Goal: Information Seeking & Learning: Learn about a topic

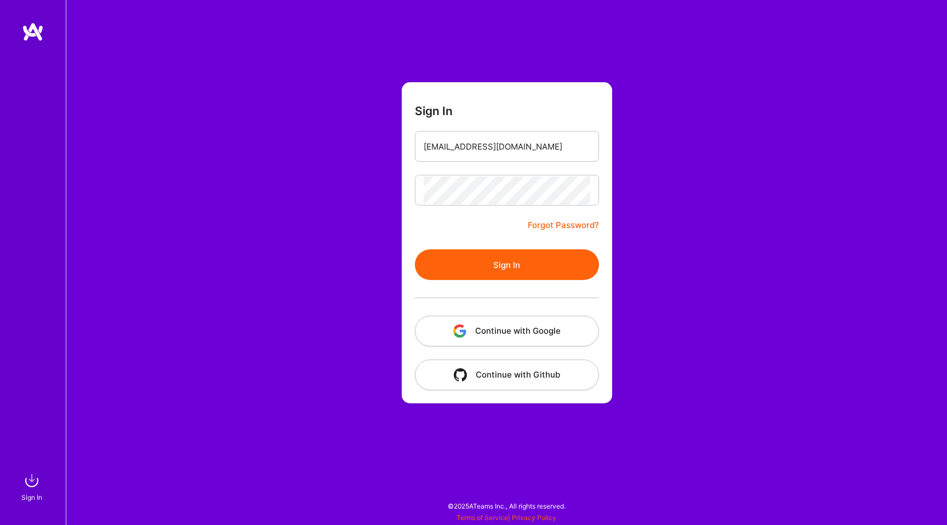
click at [490, 274] on button "Sign In" at bounding box center [507, 264] width 184 height 31
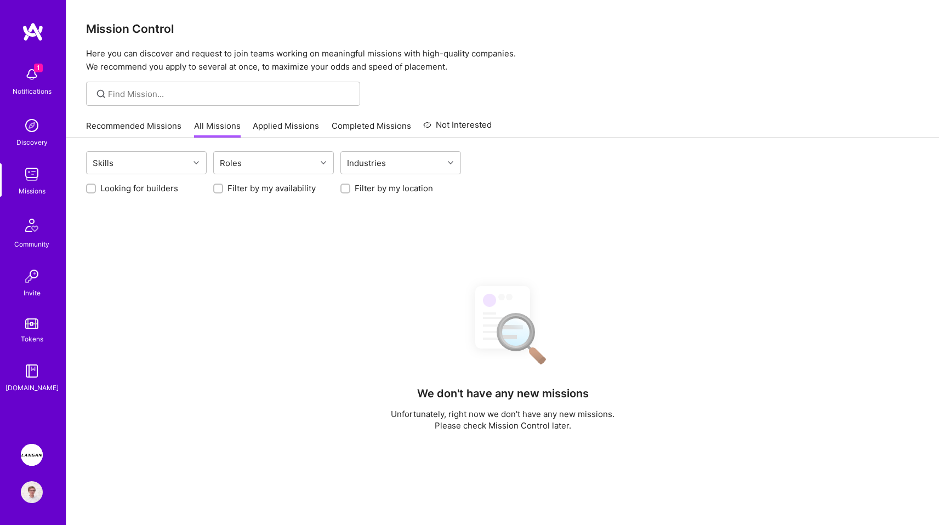
click at [32, 85] on img at bounding box center [32, 75] width 22 height 22
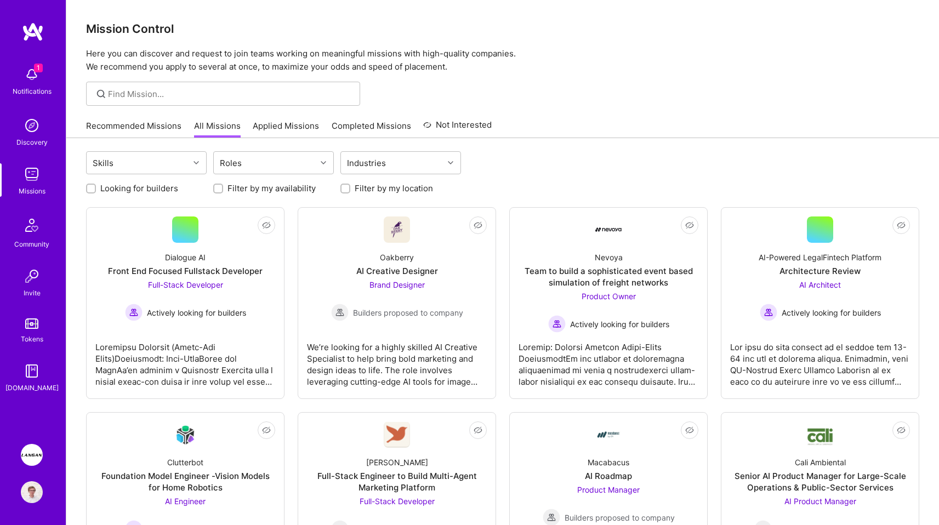
click at [168, 189] on label "Looking for builders" at bounding box center [139, 188] width 78 height 12
click at [96, 189] on input "Looking for builders" at bounding box center [92, 189] width 8 height 8
checkbox input "true"
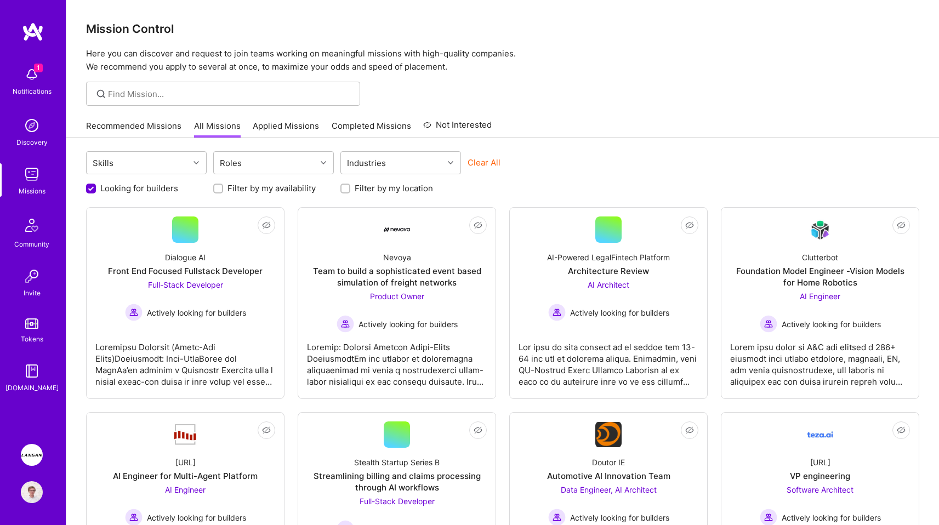
click at [387, 191] on label "Filter by my location" at bounding box center [394, 188] width 78 height 12
click at [350, 191] on input "Filter by my location" at bounding box center [347, 189] width 8 height 8
checkbox input "true"
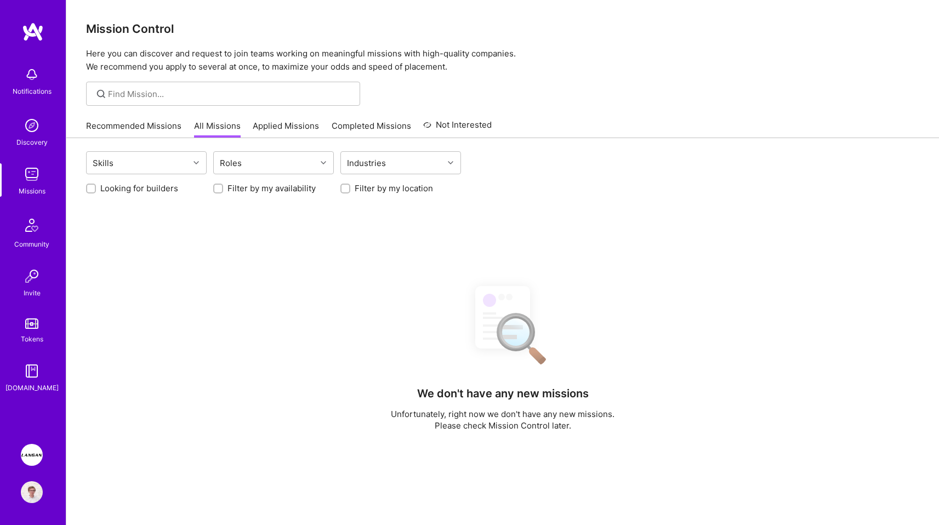
click at [159, 187] on label "Looking for builders" at bounding box center [139, 188] width 78 height 12
click at [96, 187] on input "Looking for builders" at bounding box center [92, 189] width 8 height 8
checkbox input "true"
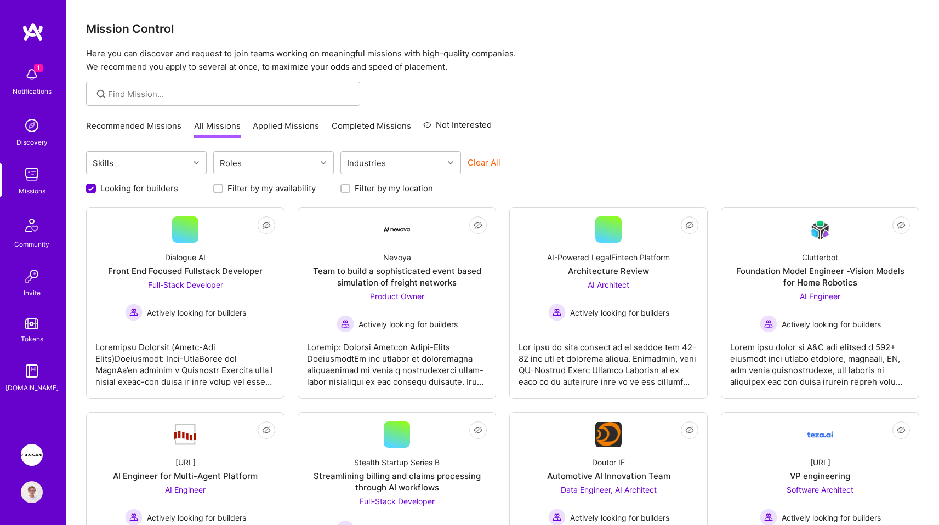
click at [367, 187] on label "Filter by my location" at bounding box center [394, 188] width 78 height 12
click at [350, 187] on input "Filter by my location" at bounding box center [347, 189] width 8 height 8
checkbox input "true"
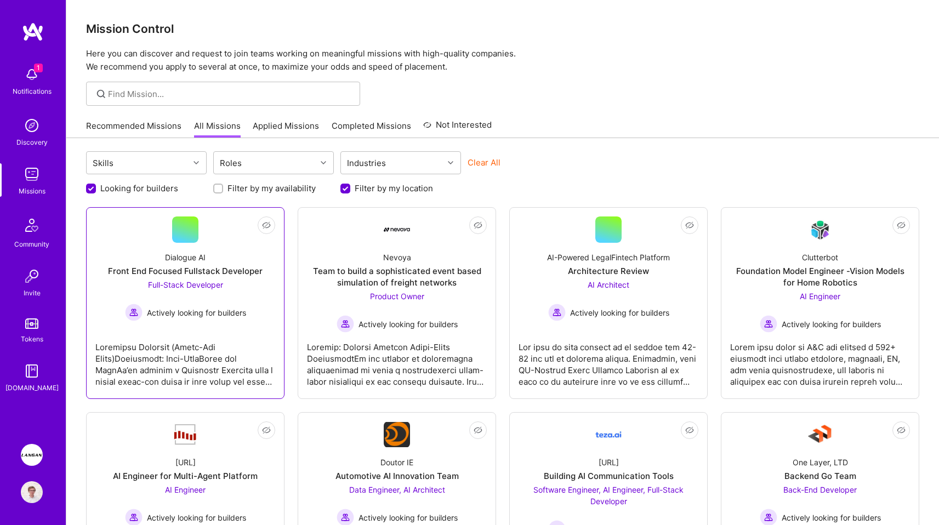
click at [224, 276] on div "Front End Focused Fullstack Developer" at bounding box center [185, 271] width 155 height 12
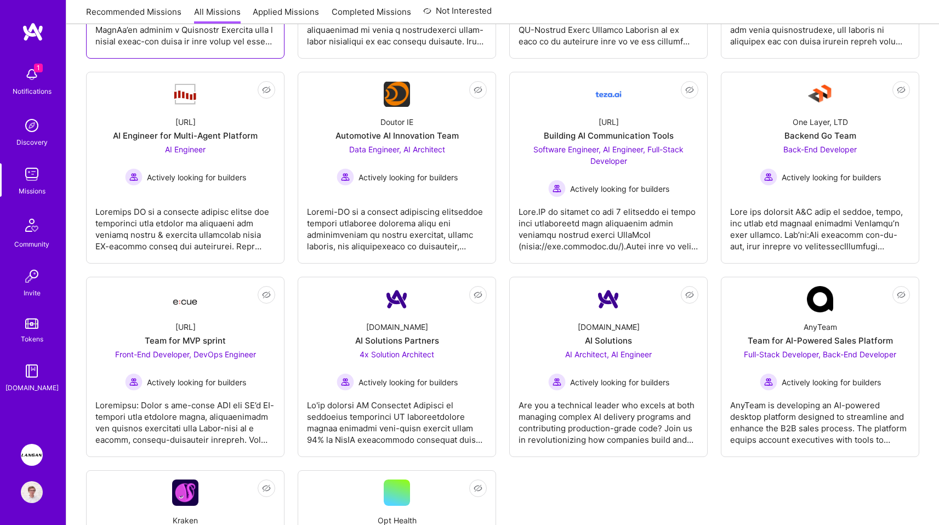
scroll to position [504, 0]
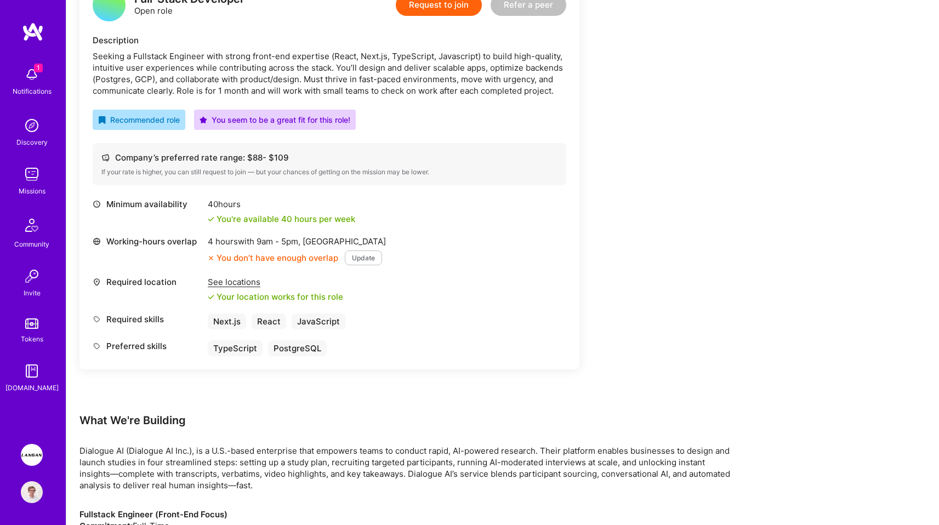
scroll to position [282, 0]
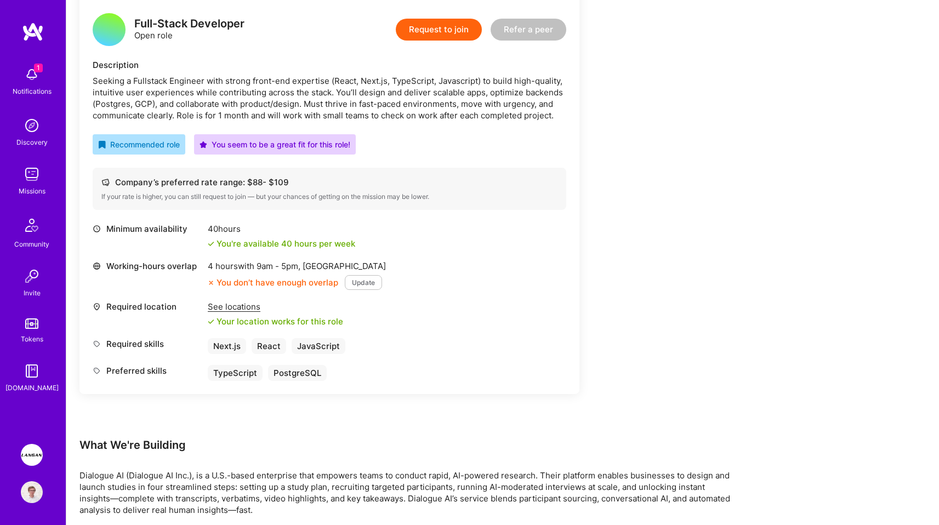
click at [247, 72] on div "Description Seeking a Fullstack Engineer with strong front-end expertise (React…" at bounding box center [329, 90] width 473 height 62
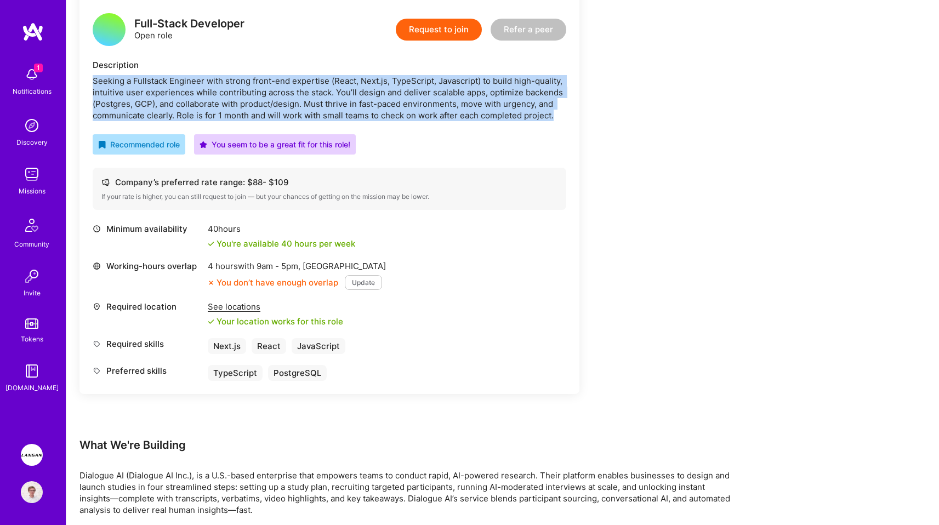
click at [261, 87] on div "Seeking a Fullstack Engineer with strong front-end expertise (React, Next.js, T…" at bounding box center [329, 98] width 473 height 46
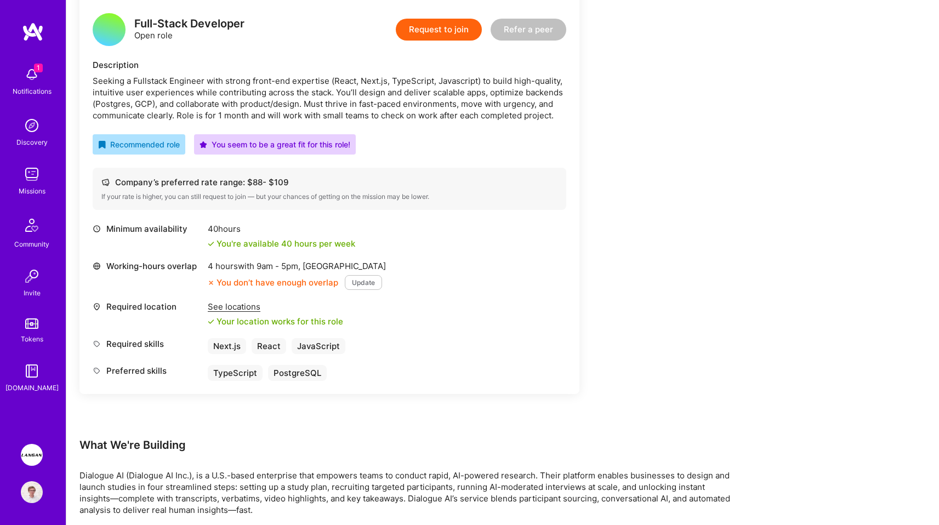
click at [261, 87] on div "Seeking a Fullstack Engineer with strong front-end expertise (React, Next.js, T…" at bounding box center [329, 98] width 473 height 46
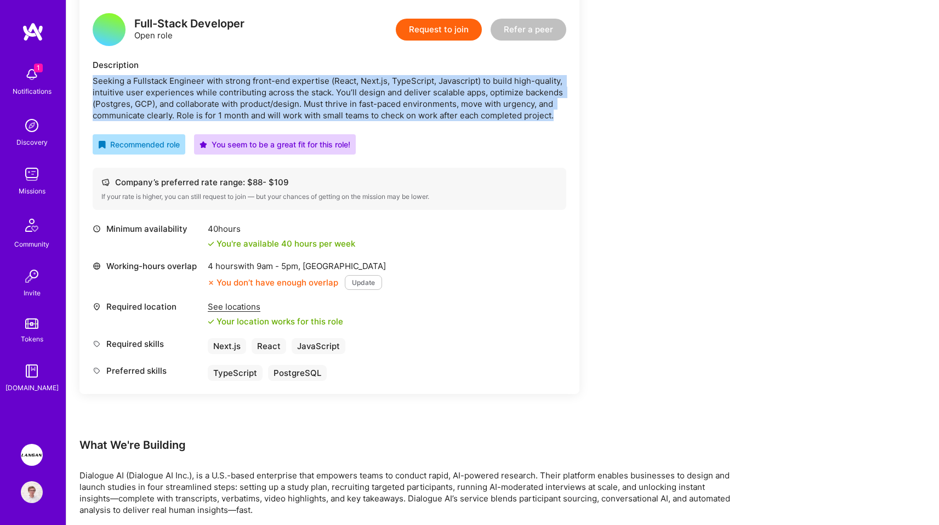
click at [259, 101] on div "Seeking a Fullstack Engineer with strong front-end expertise (React, Next.js, T…" at bounding box center [329, 98] width 473 height 46
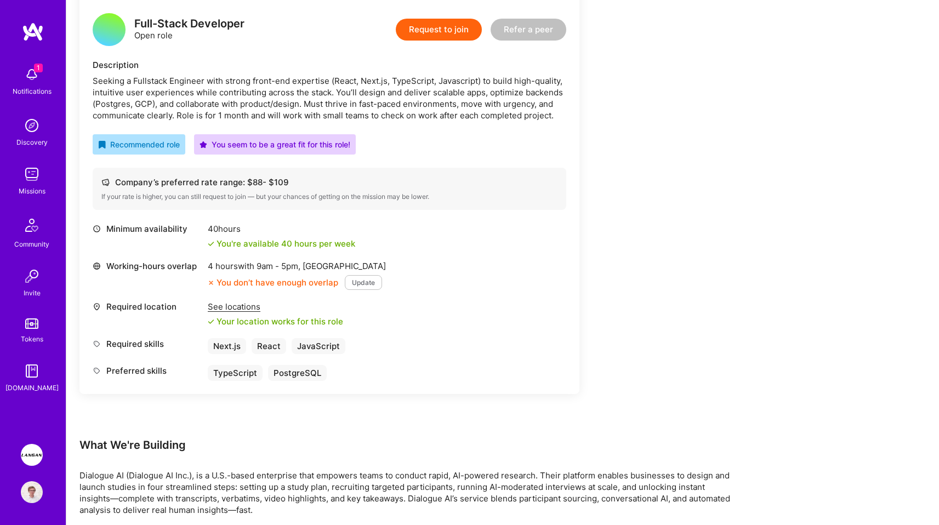
click at [259, 101] on div "Seeking a Fullstack Engineer with strong front-end expertise (React, Next.js, T…" at bounding box center [329, 98] width 473 height 46
click at [237, 91] on div "Seeking a Fullstack Engineer with strong front-end expertise (React, Next.js, T…" at bounding box center [329, 98] width 473 height 46
click at [256, 100] on div "Seeking a Fullstack Engineer with strong front-end expertise (React, Next.js, T…" at bounding box center [329, 98] width 473 height 46
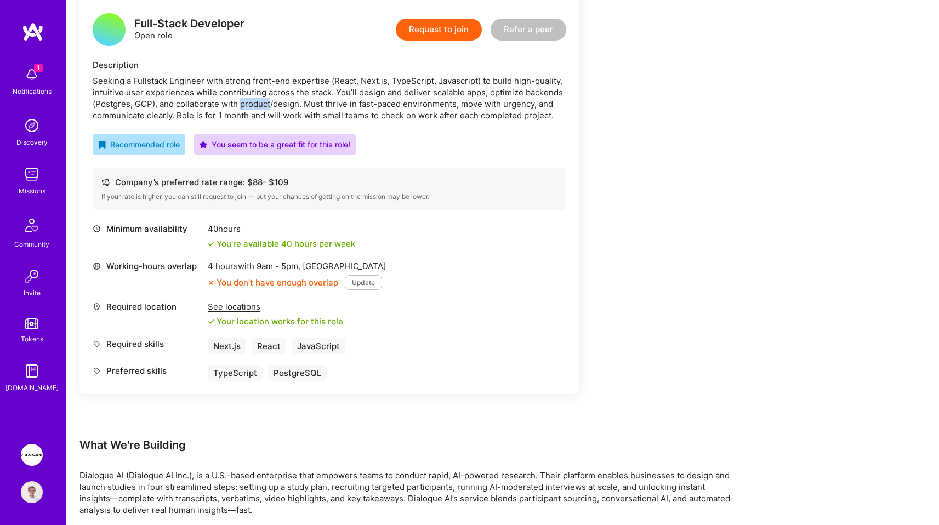
click at [256, 100] on div "Seeking a Fullstack Engineer with strong front-end expertise (React, Next.js, T…" at bounding box center [329, 98] width 473 height 46
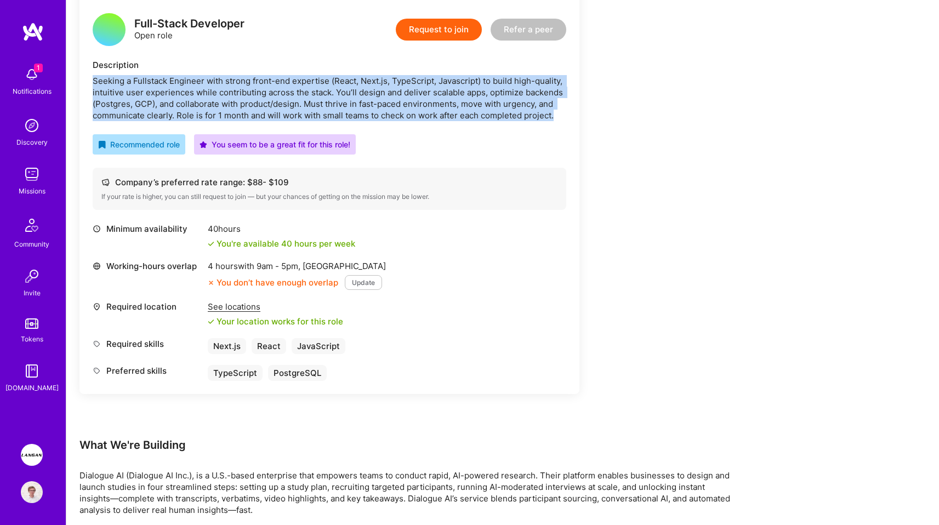
click at [266, 96] on div "Seeking a Fullstack Engineer with strong front-end expertise (React, Next.js, T…" at bounding box center [329, 98] width 473 height 46
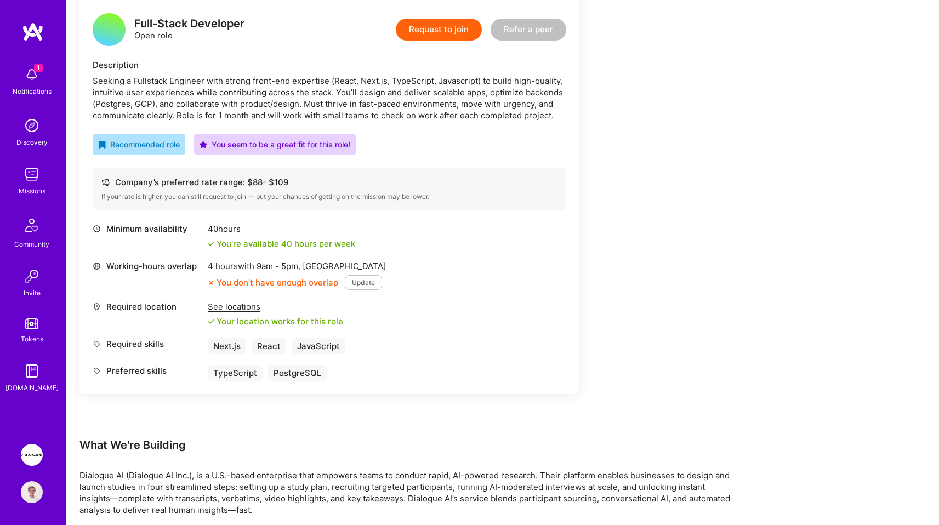
click at [266, 96] on div "Seeking a Fullstack Engineer with strong front-end expertise (React, Next.js, T…" at bounding box center [329, 98] width 473 height 46
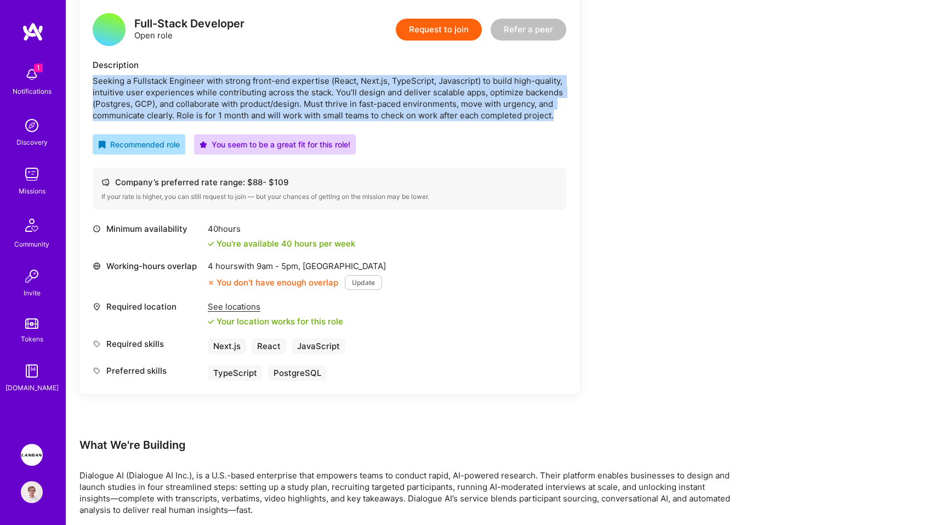
click at [266, 96] on div "Seeking a Fullstack Engineer with strong front-end expertise (React, Next.js, T…" at bounding box center [329, 98] width 473 height 46
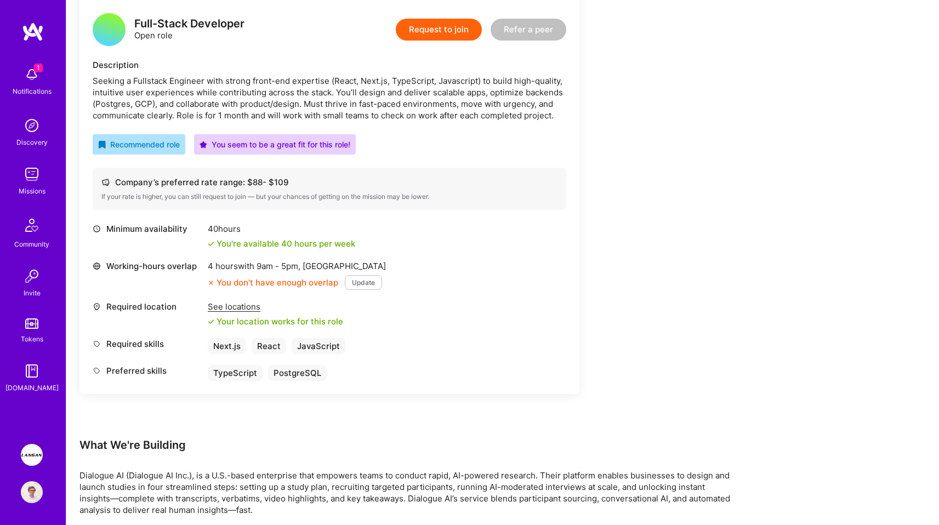
click at [266, 96] on div "Seeking a Fullstack Engineer with strong front-end expertise (React, Next.js, T…" at bounding box center [329, 98] width 473 height 46
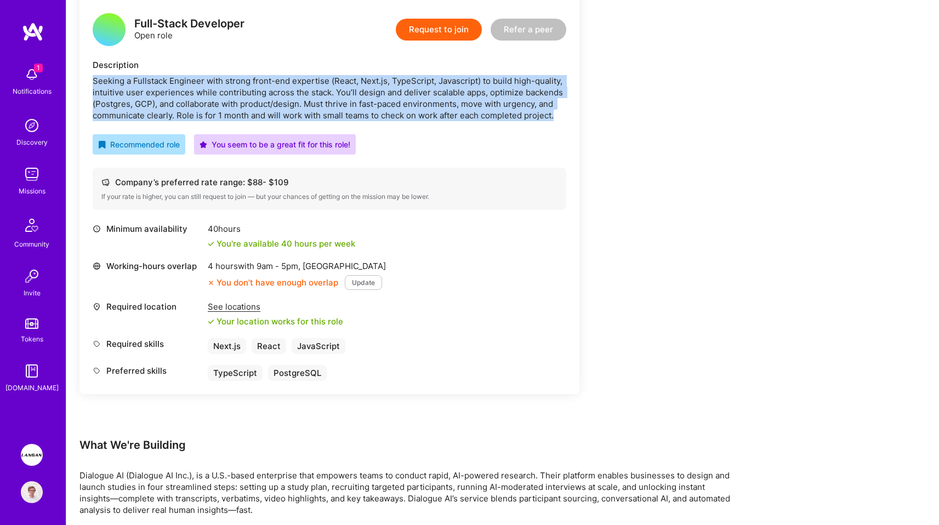
click at [254, 113] on div "Seeking a Fullstack Engineer with strong front-end expertise (React, Next.js, T…" at bounding box center [329, 98] width 473 height 46
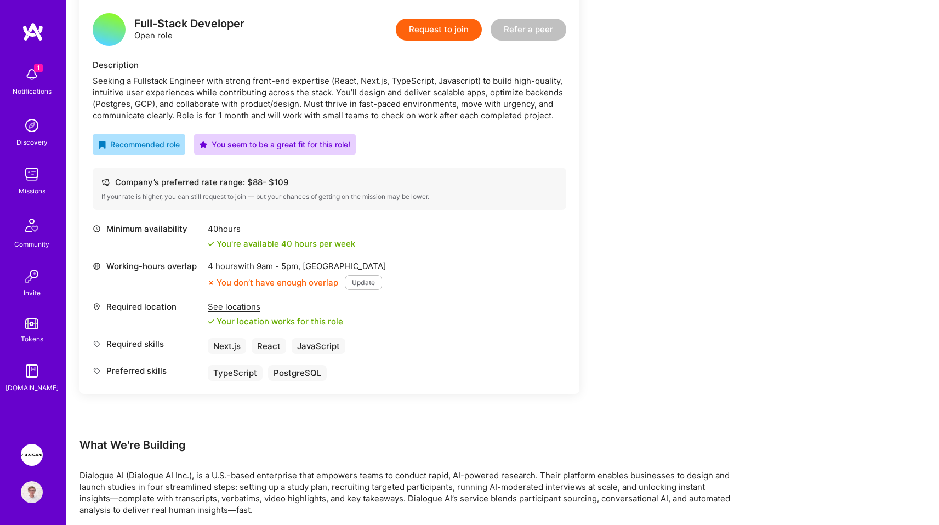
click at [254, 113] on div "Seeking a Fullstack Engineer with strong front-end expertise (React, Next.js, T…" at bounding box center [329, 98] width 473 height 46
click at [281, 100] on div "Seeking a Fullstack Engineer with strong front-end expertise (React, Next.js, T…" at bounding box center [329, 98] width 473 height 46
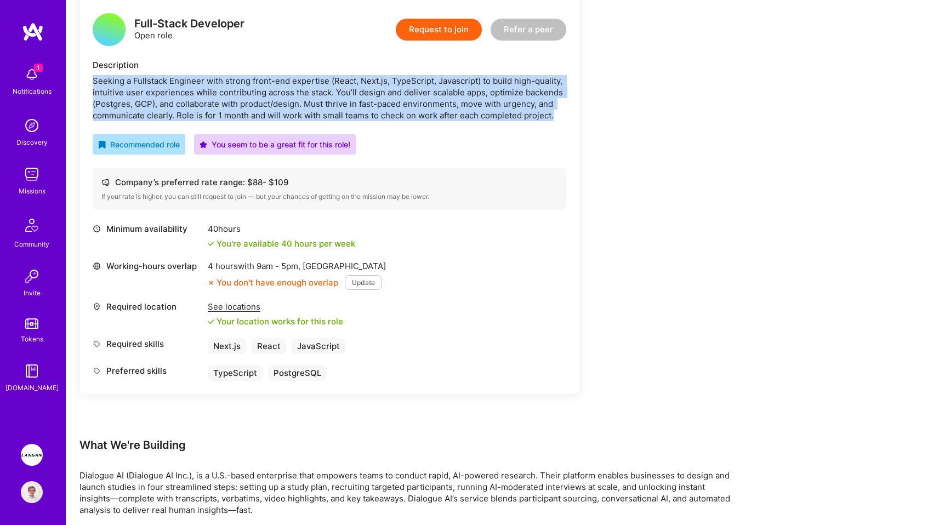
click at [293, 101] on div "Seeking a Fullstack Engineer with strong front-end expertise (React, Next.js, T…" at bounding box center [329, 98] width 473 height 46
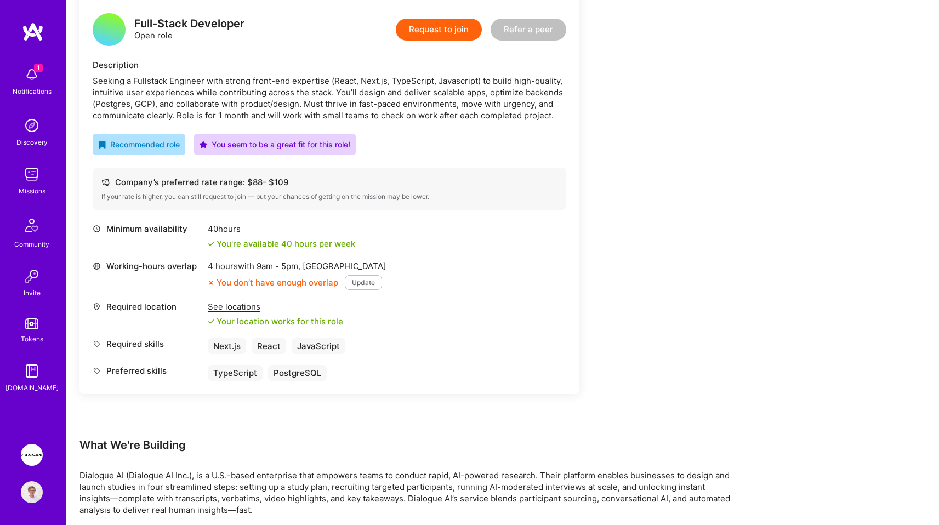
click at [293, 101] on div "Seeking a Fullstack Engineer with strong front-end expertise (React, Next.js, T…" at bounding box center [329, 98] width 473 height 46
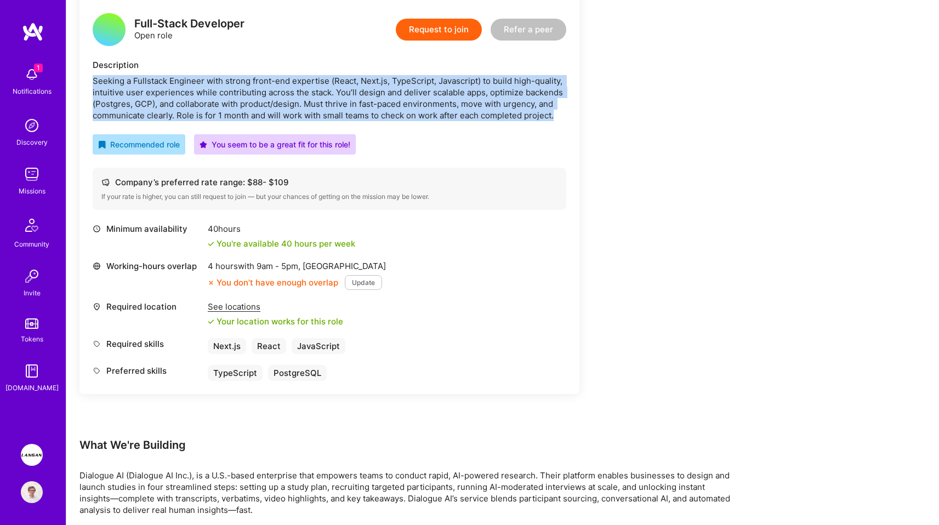
click at [277, 109] on div "Seeking a Fullstack Engineer with strong front-end expertise (React, Next.js, T…" at bounding box center [329, 98] width 473 height 46
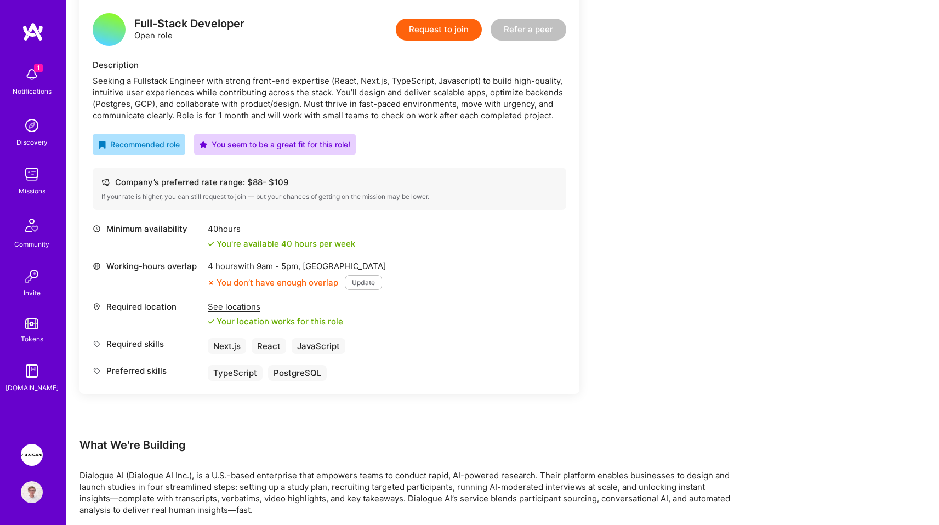
click at [277, 109] on div "Seeking a Fullstack Engineer with strong front-end expertise (React, Next.js, T…" at bounding box center [329, 98] width 473 height 46
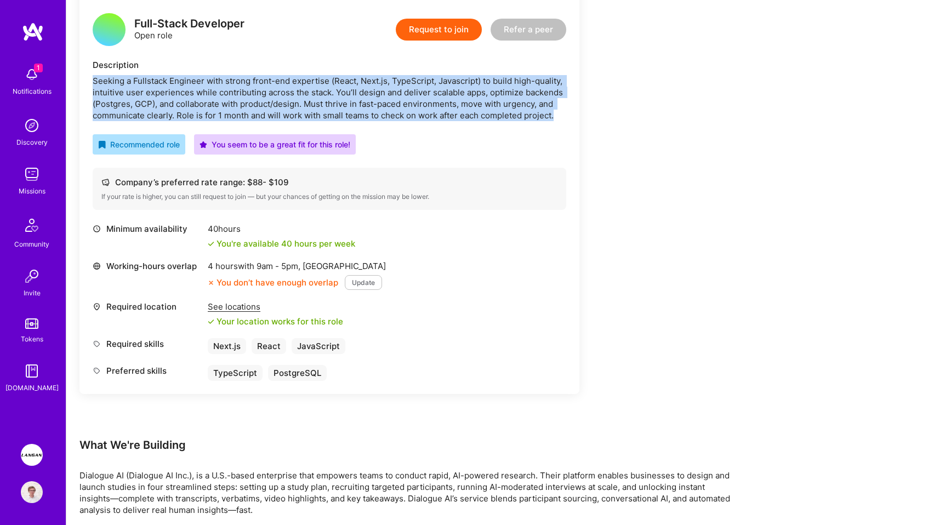
click at [287, 112] on div "Seeking a Fullstack Engineer with strong front-end expertise (React, Next.js, T…" at bounding box center [329, 98] width 473 height 46
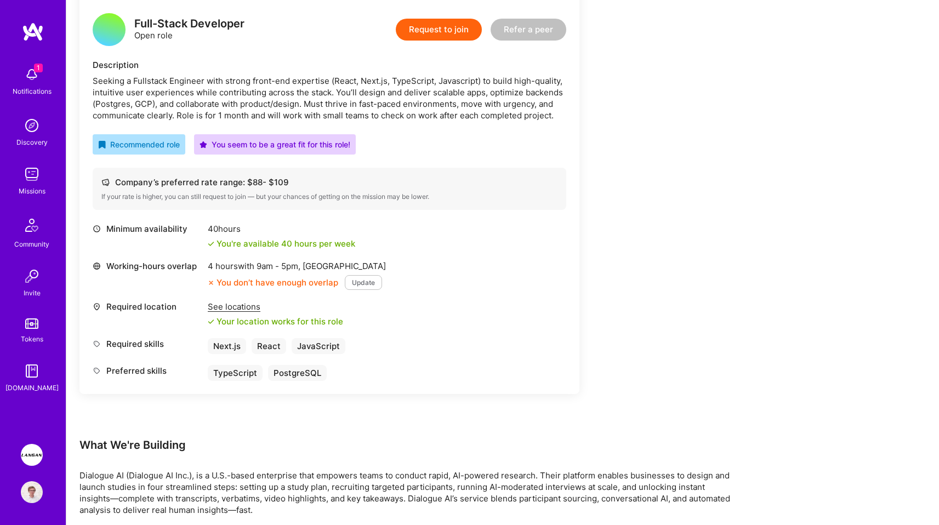
click at [287, 112] on div "Seeking a Fullstack Engineer with strong front-end expertise (React, Next.js, T…" at bounding box center [329, 98] width 473 height 46
click at [304, 108] on div "Seeking a Fullstack Engineer with strong front-end expertise (React, Next.js, T…" at bounding box center [329, 98] width 473 height 46
click at [324, 115] on div "Seeking a Fullstack Engineer with strong front-end expertise (React, Next.js, T…" at bounding box center [329, 98] width 473 height 46
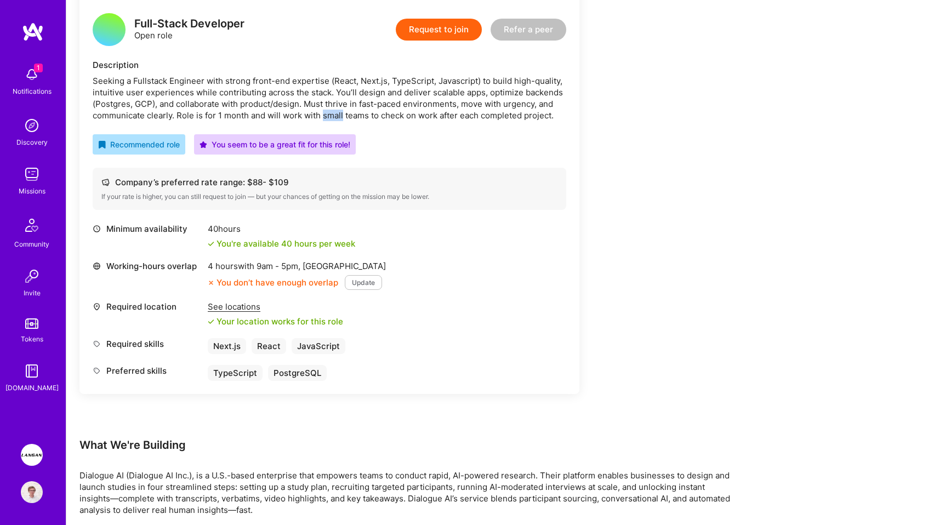
click at [335, 116] on div "Seeking a Fullstack Engineer with strong front-end expertise (React, Next.js, T…" at bounding box center [329, 98] width 473 height 46
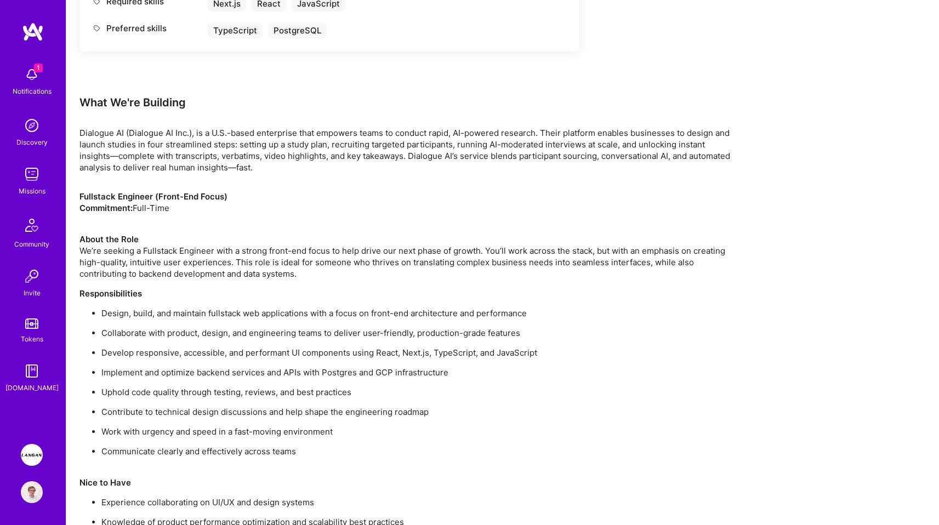
scroll to position [704, 0]
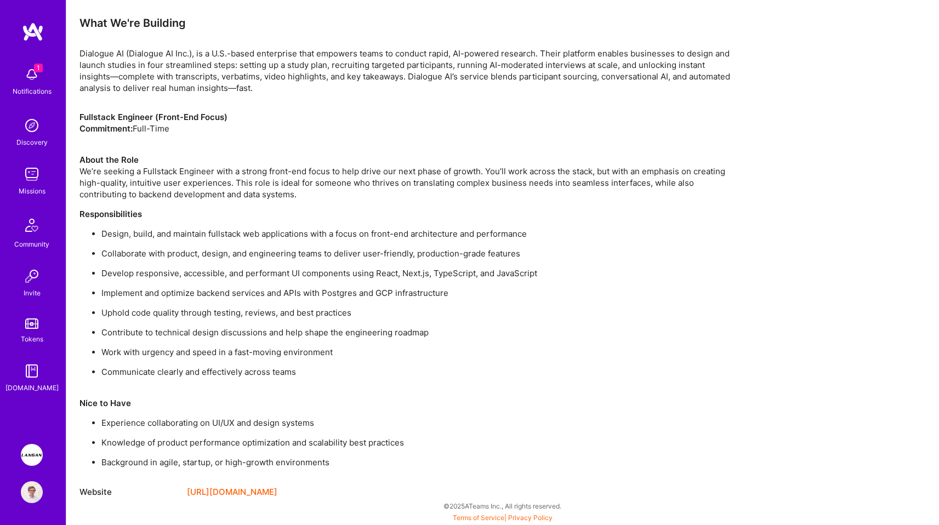
click at [381, 253] on p "Collaborate with product, design, and engineering teams to deliver user-friendl…" at bounding box center [419, 254] width 636 height 12
click at [349, 175] on p "About the Role We’re seeking a Fullstack Engineer with a strong front-end focus…" at bounding box center [408, 171] width 658 height 58
click at [265, 495] on link "[URL][DOMAIN_NAME]" at bounding box center [232, 492] width 90 height 13
